Goal: Task Accomplishment & Management: Manage account settings

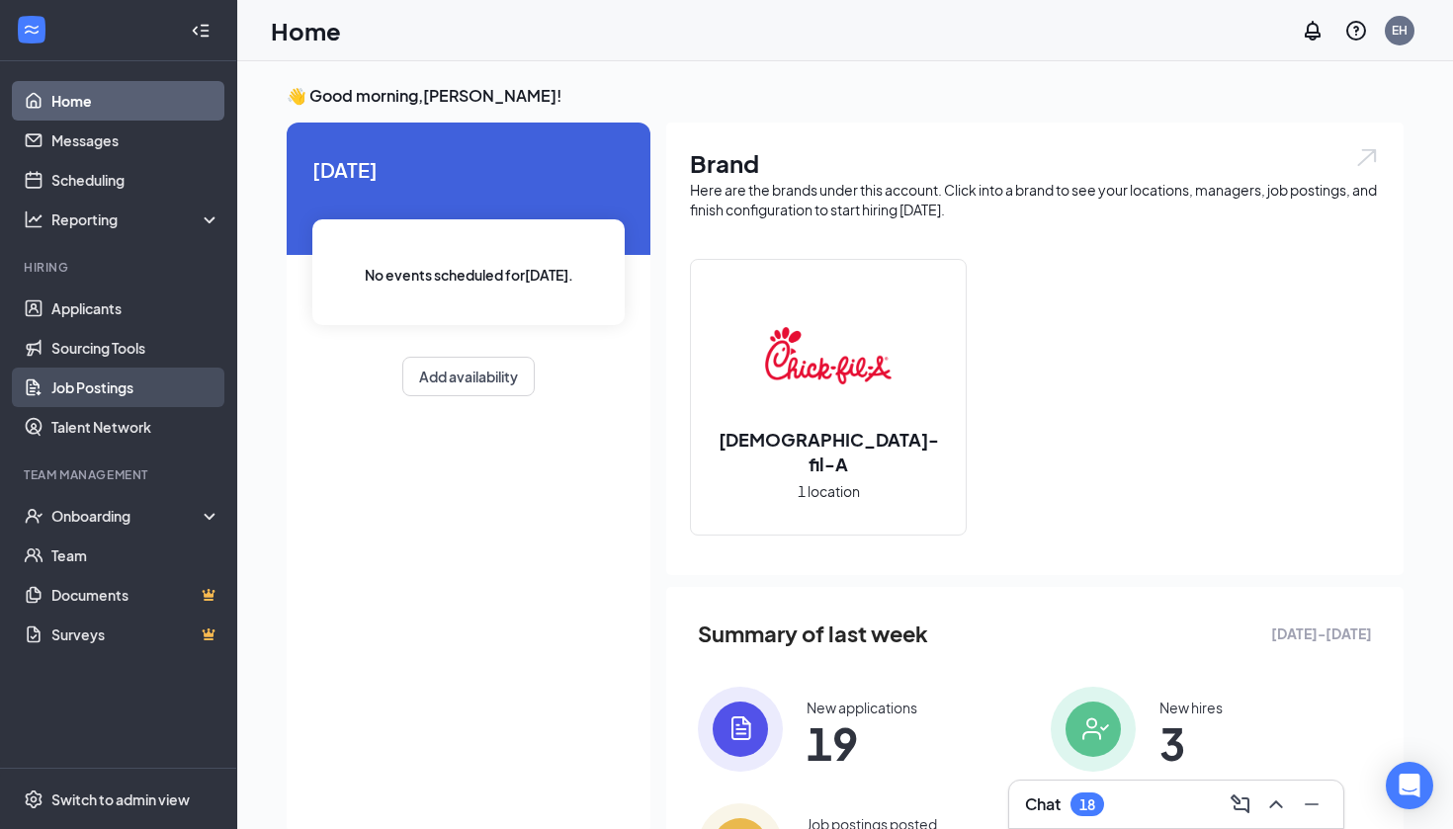
click at [129, 384] on link "Job Postings" at bounding box center [135, 388] width 169 height 40
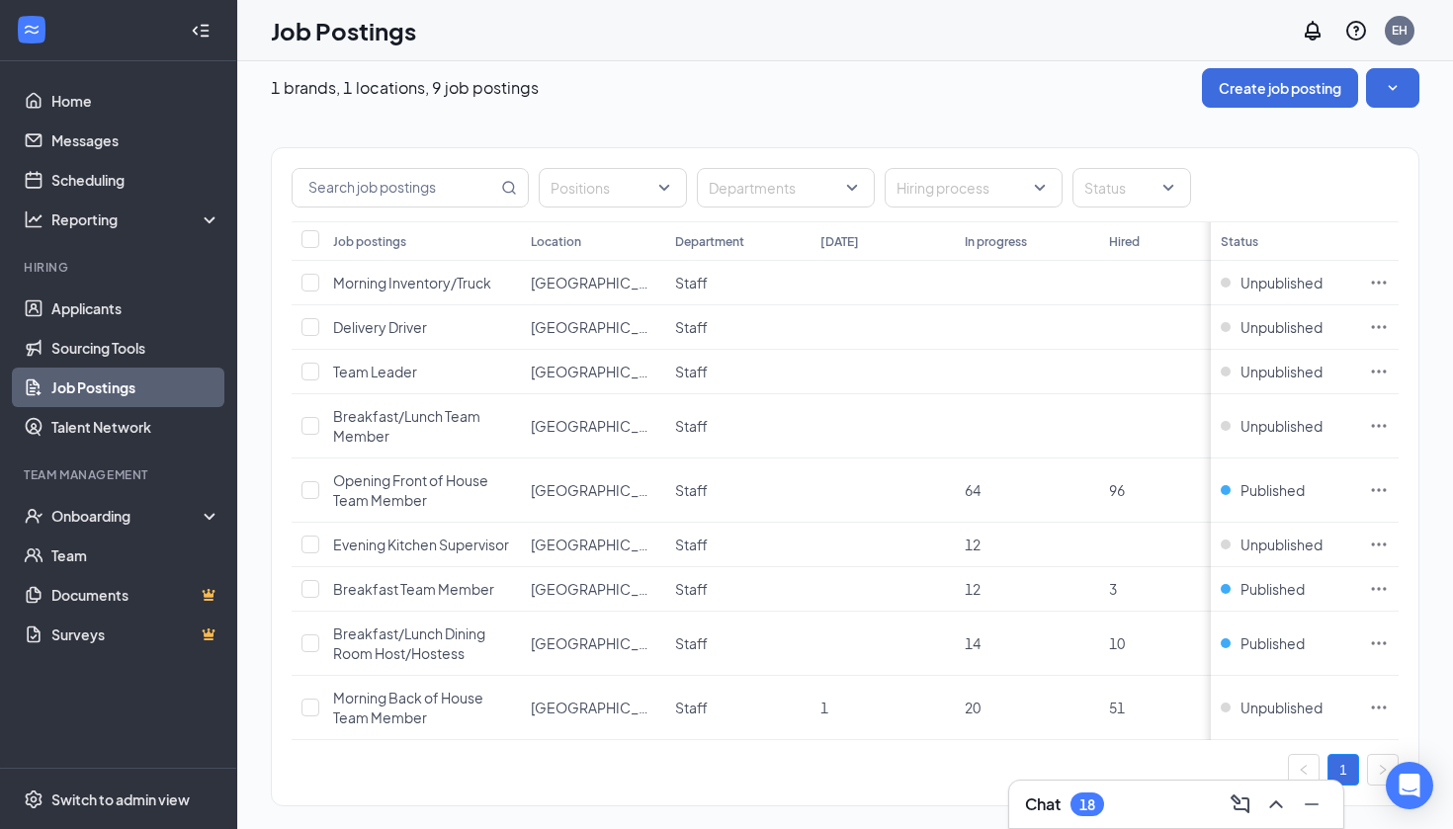
scroll to position [18, 0]
click at [1381, 643] on icon "Ellipses" at bounding box center [1379, 643] width 20 height 20
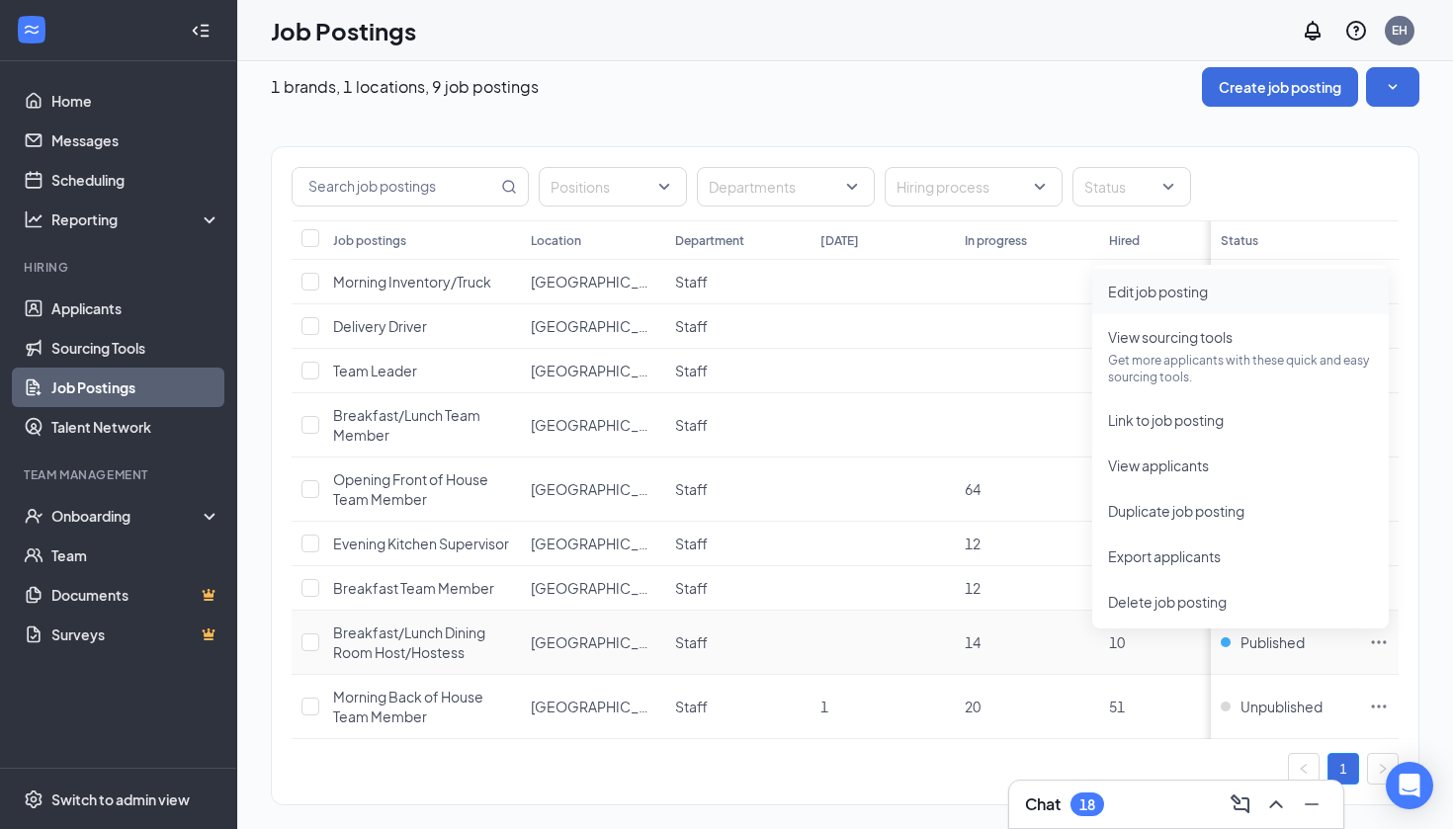
click at [1190, 291] on span "Edit job posting" at bounding box center [1158, 292] width 100 height 18
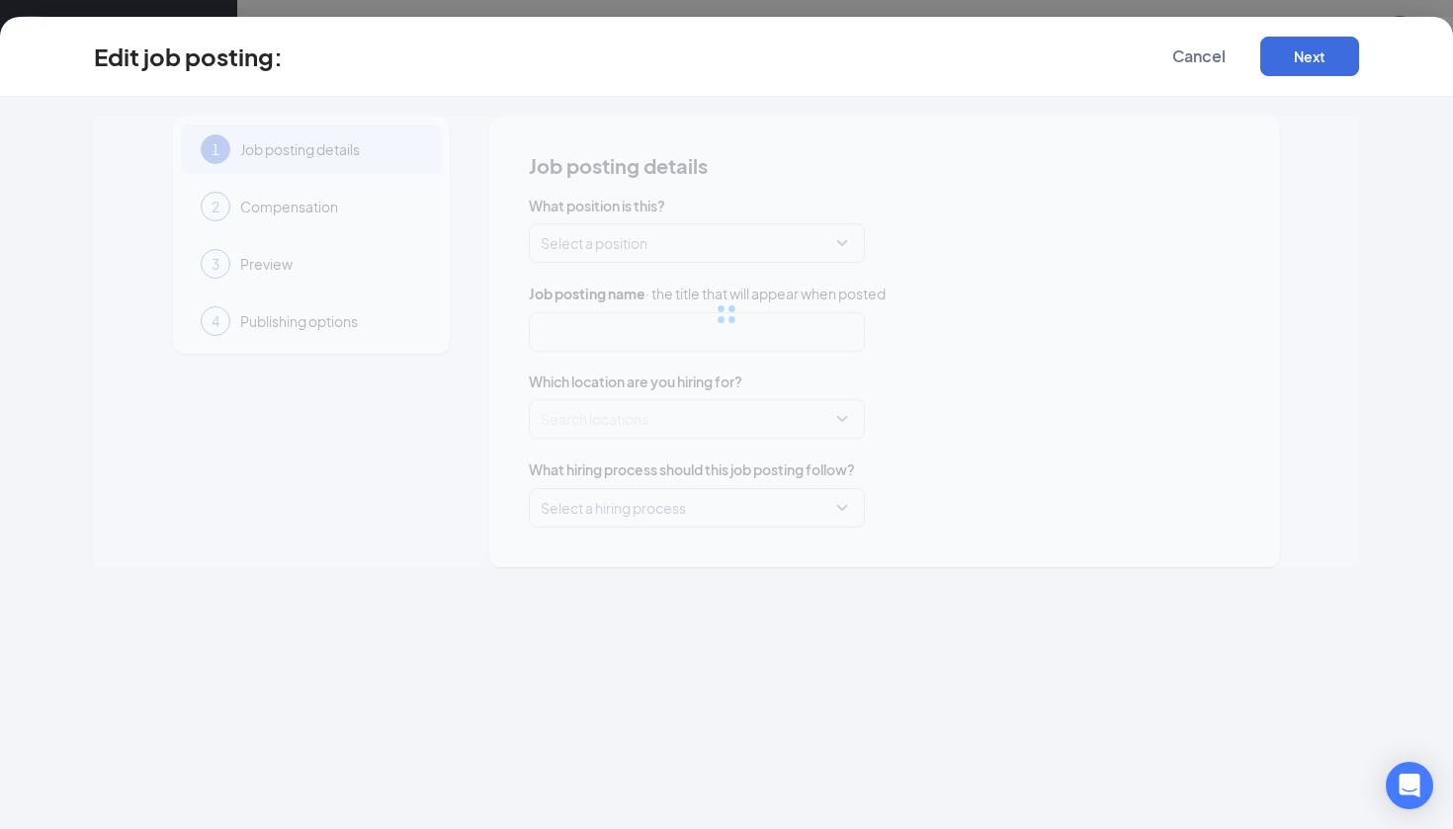
type input "Breakfast/Lunch Dining Room Host/Hostess"
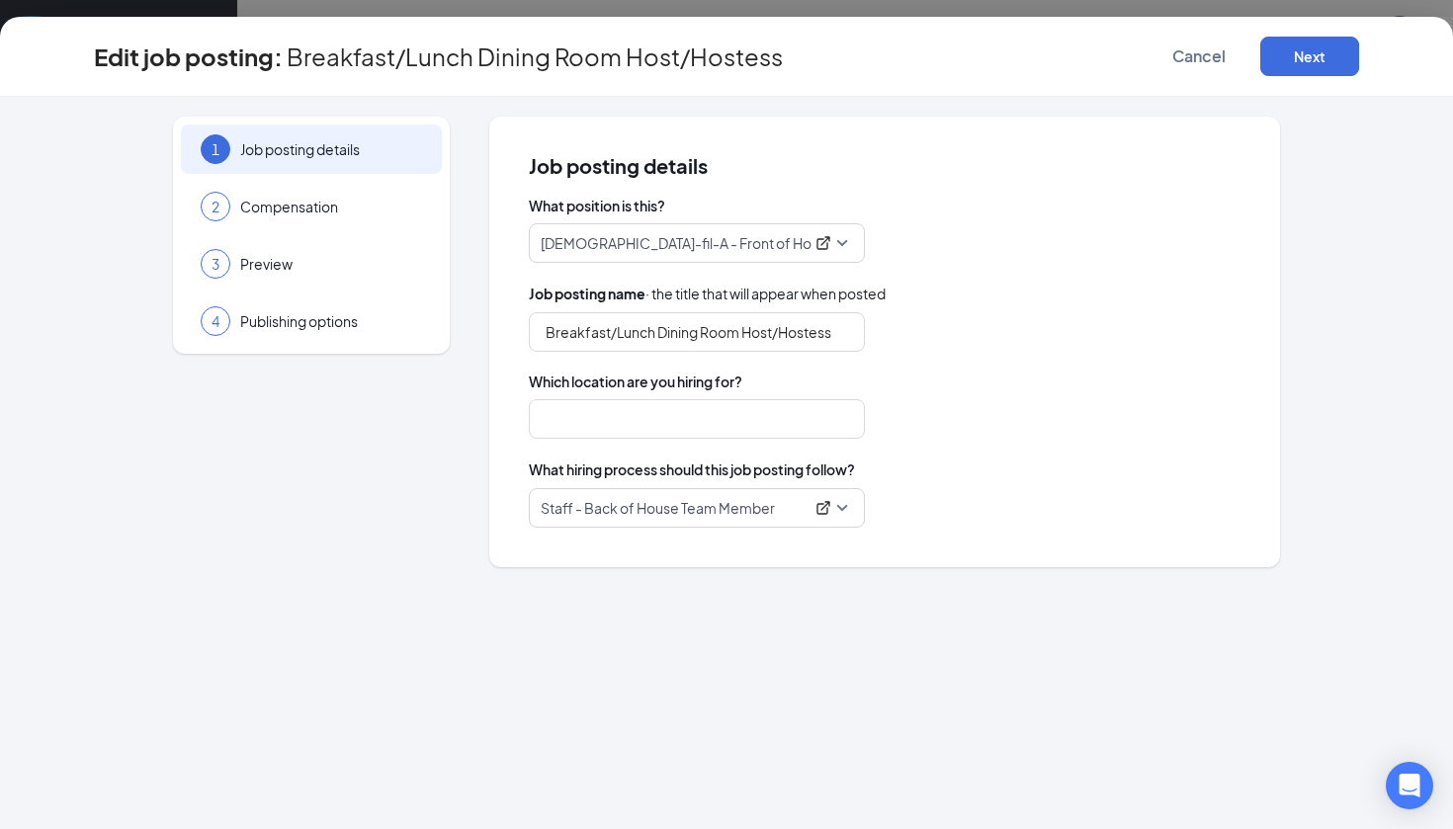
type input "[GEOGRAPHIC_DATA]"
click at [655, 335] on input "Breakfast/Lunch Dining Room Host/Hostess" at bounding box center [697, 332] width 336 height 40
type input "Morning Dining Room Host/Hostess"
click at [1314, 62] on button "Next" at bounding box center [1309, 57] width 99 height 40
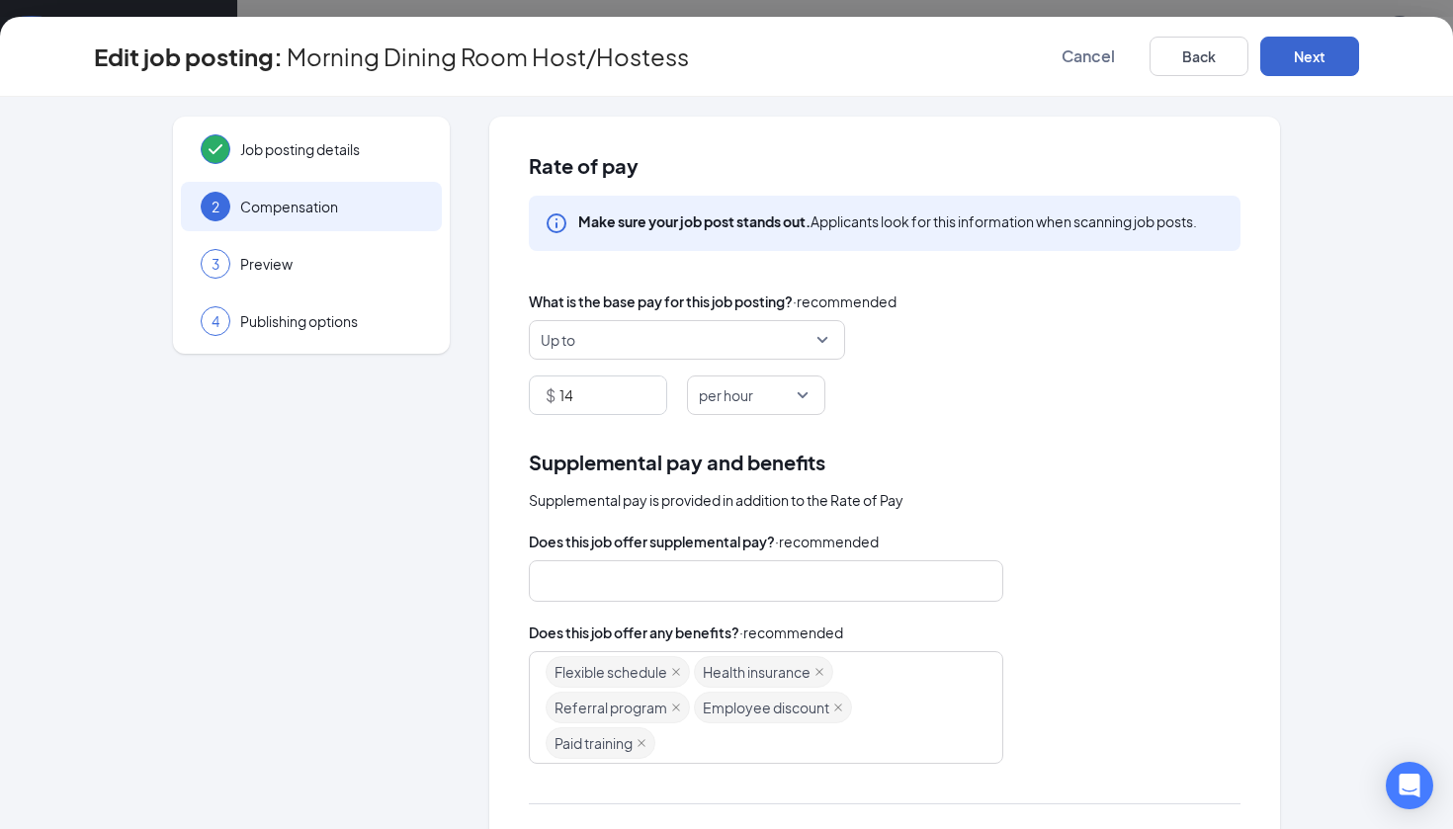
click at [1299, 59] on button "Next" at bounding box center [1309, 57] width 99 height 40
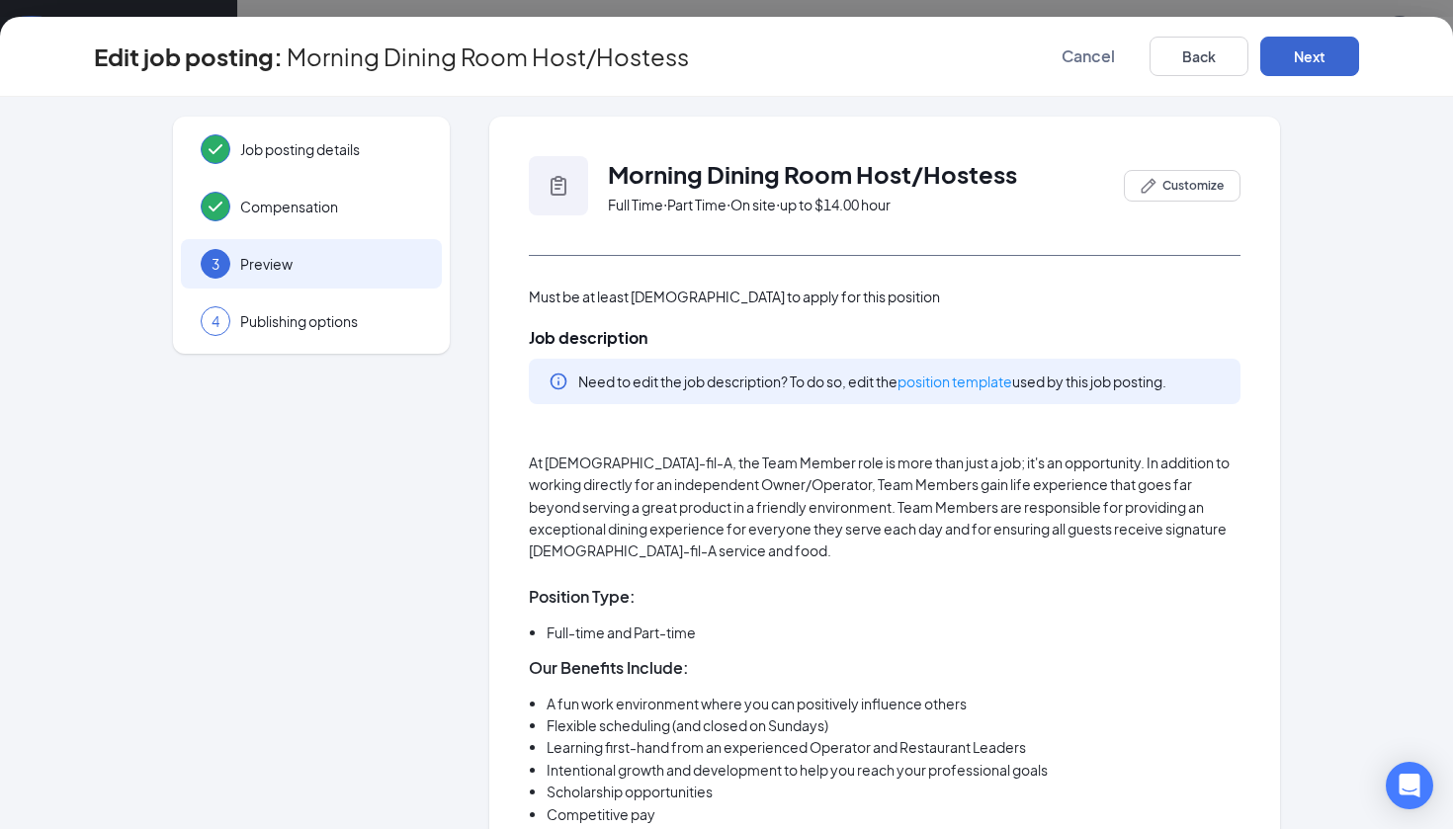
click at [1299, 59] on button "Next" at bounding box center [1309, 57] width 99 height 40
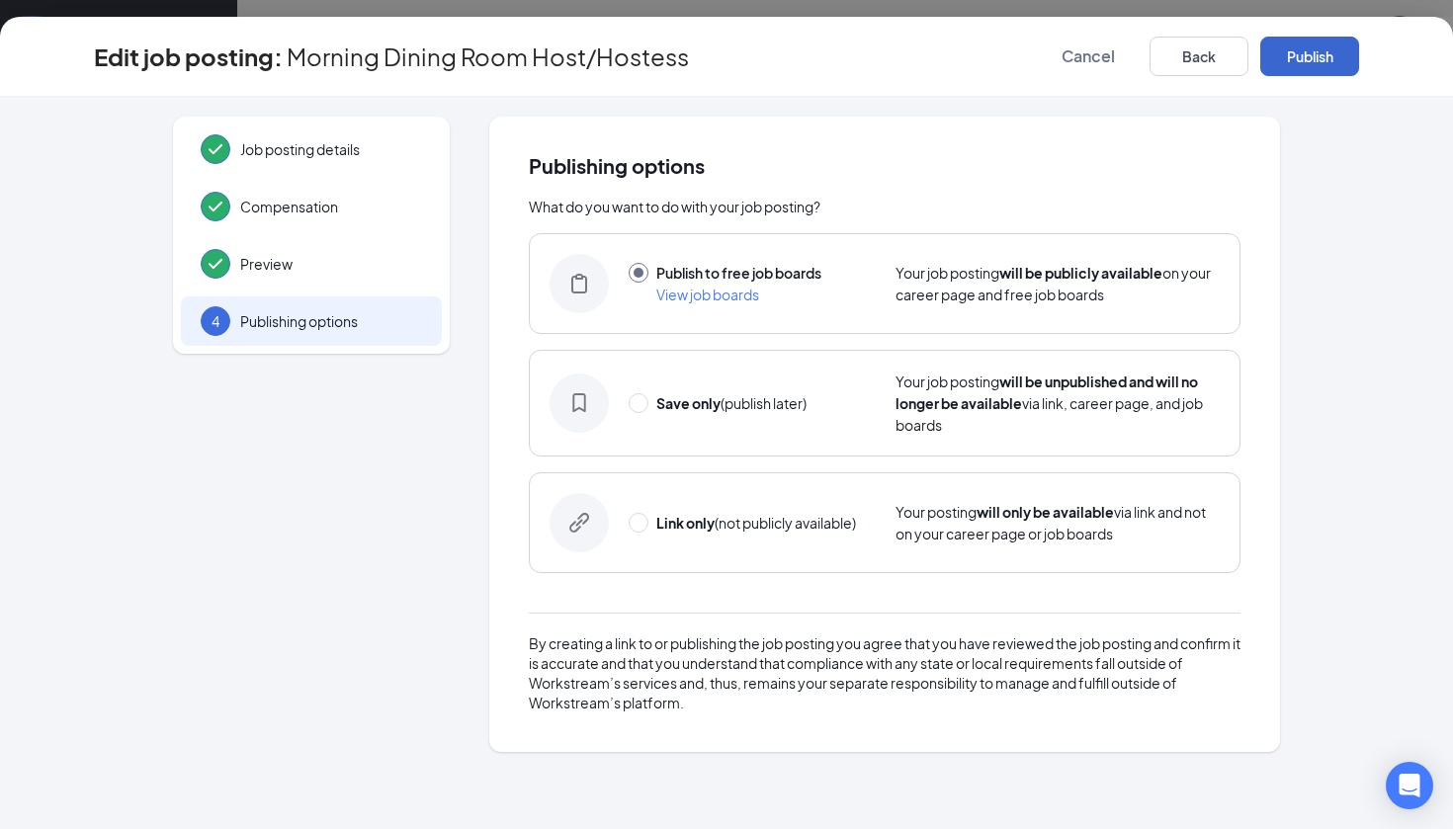
click at [1295, 59] on button "Publish" at bounding box center [1309, 57] width 99 height 40
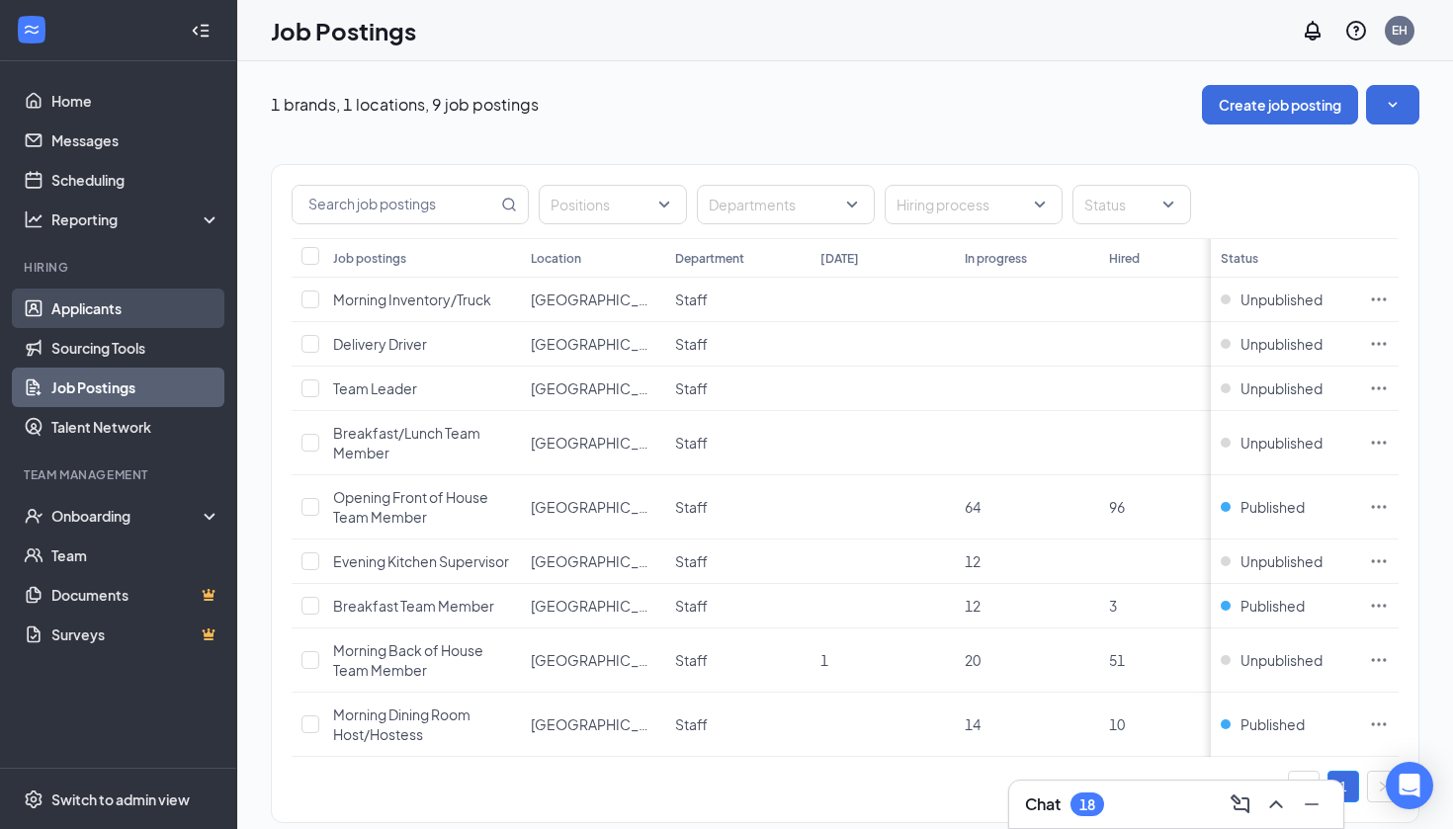
click at [118, 308] on link "Applicants" at bounding box center [135, 309] width 169 height 40
